Goal: Find specific page/section: Find specific page/section

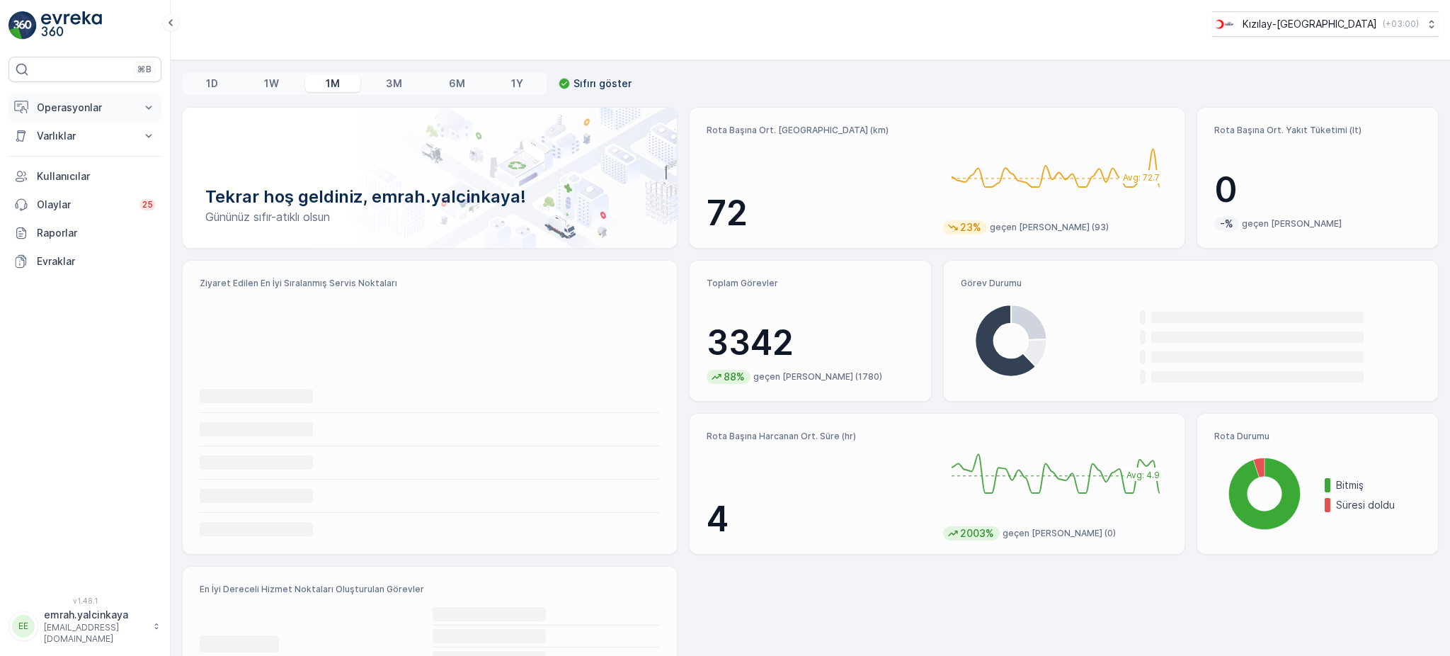
click at [92, 107] on p "Operasyonlar" at bounding box center [85, 108] width 96 height 14
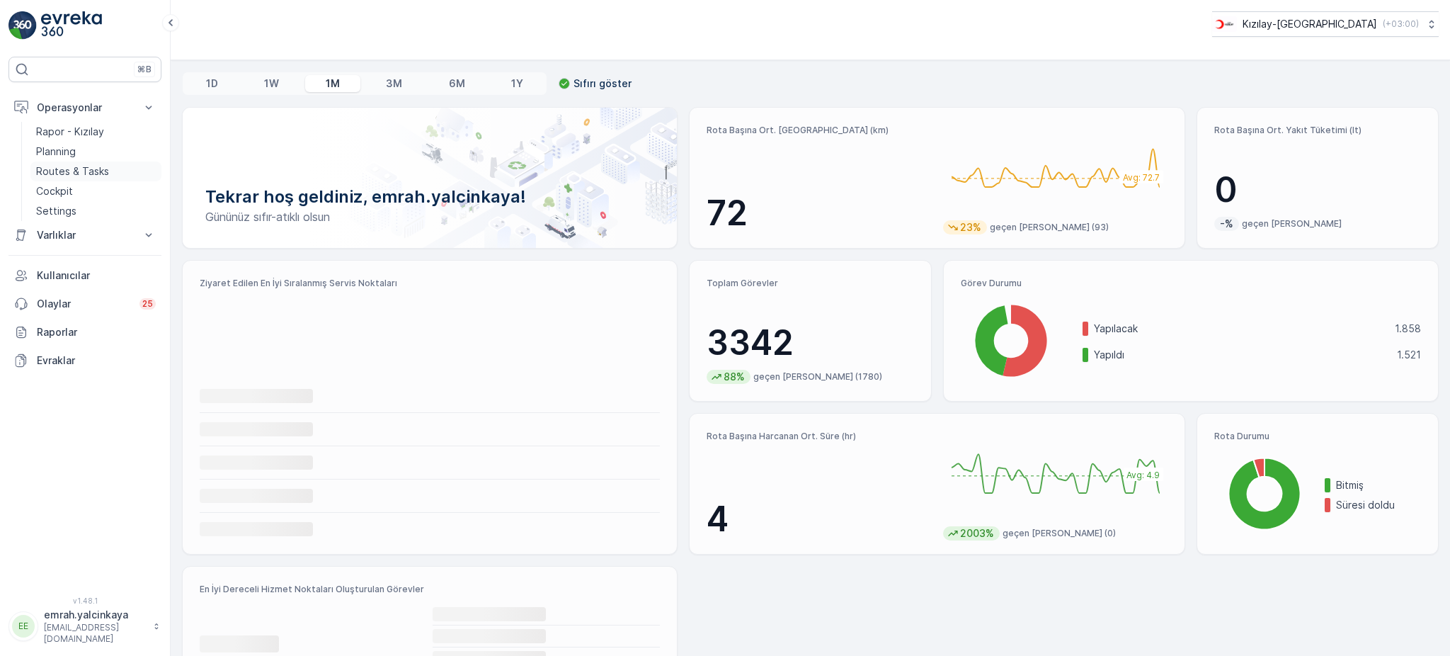
click at [78, 173] on p "Routes & Tasks" at bounding box center [72, 171] width 73 height 14
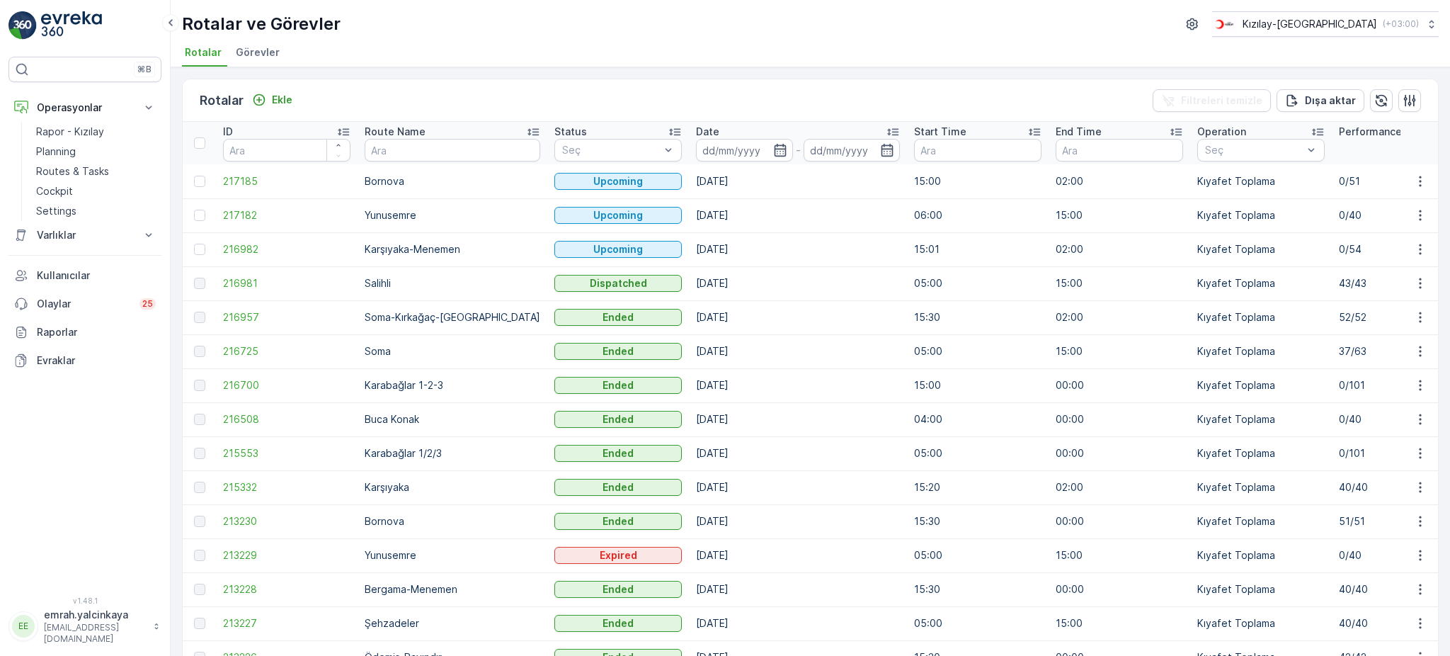
click at [689, 280] on td "[DATE]" at bounding box center [798, 283] width 218 height 34
click at [795, 283] on td "[DATE]" at bounding box center [798, 283] width 218 height 34
